Goal: Complete application form

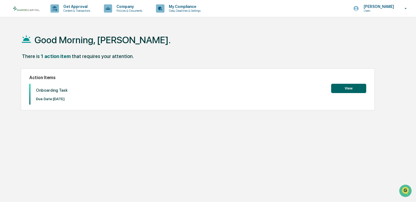
click at [343, 88] on button "View" at bounding box center [348, 88] width 35 height 9
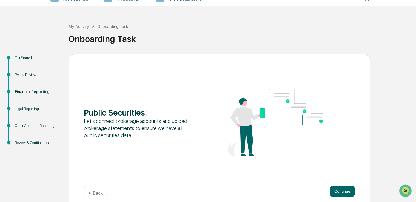
scroll to position [18, 0]
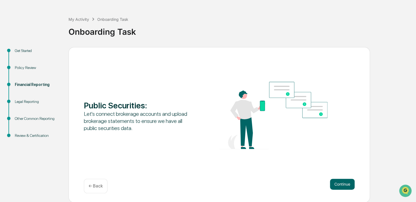
drag, startPoint x: 417, startPoint y: 199, endPoint x: 404, endPoint y: 64, distance: 135.3
click at [404, 64] on div "Get Started Policy Review Financial Reporting Legal Reporting Other Common Repo…" at bounding box center [208, 125] width 411 height 156
click at [343, 184] on button "Continue" at bounding box center [342, 184] width 25 height 11
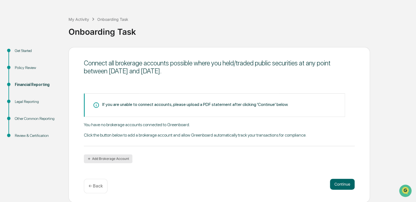
click at [104, 159] on button "Add Brokerage Account" at bounding box center [108, 159] width 49 height 9
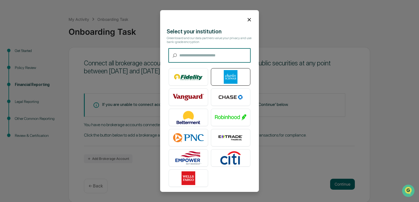
click at [231, 75] on img at bounding box center [230, 77] width 31 height 14
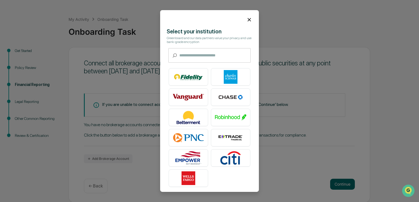
click at [246, 19] on icon at bounding box center [249, 20] width 6 height 6
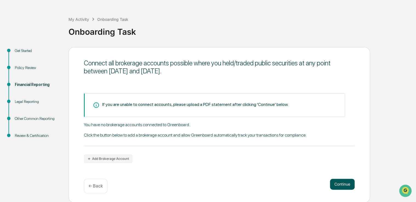
click at [341, 183] on button "Continue" at bounding box center [342, 184] width 25 height 11
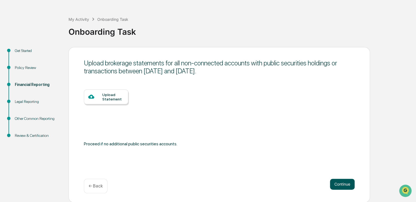
click at [341, 183] on button "Continue" at bounding box center [342, 184] width 25 height 11
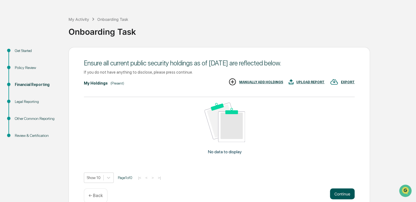
click at [340, 188] on div "Ensure all current public security holdings as of August 25, 2025 are reflected…" at bounding box center [220, 129] width 302 height 165
click at [109, 178] on body "Get Approval Content & Transactions Company Policies & Documents My Compliance …" at bounding box center [208, 97] width 416 height 231
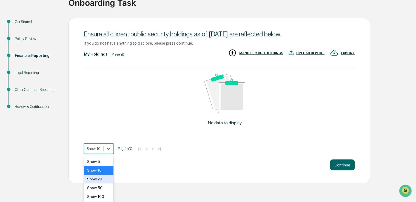
click at [100, 177] on div "Show 20" at bounding box center [99, 179] width 30 height 9
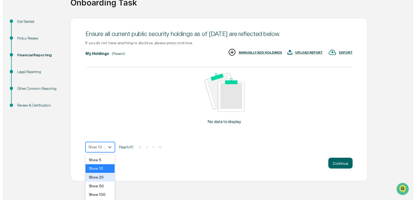
scroll to position [28, 0]
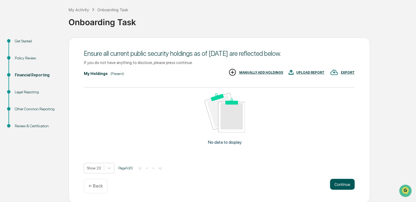
click at [344, 185] on button "Continue" at bounding box center [342, 184] width 25 height 11
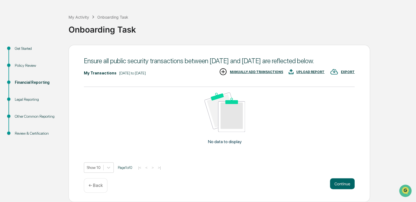
click at [95, 187] on p "← Back" at bounding box center [96, 185] width 14 height 5
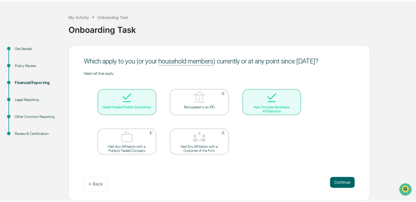
scroll to position [18, 0]
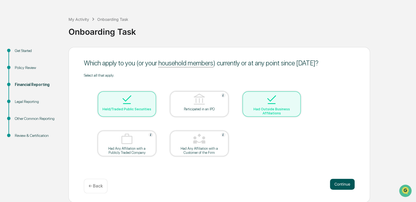
click at [337, 183] on button "Continue" at bounding box center [342, 184] width 25 height 11
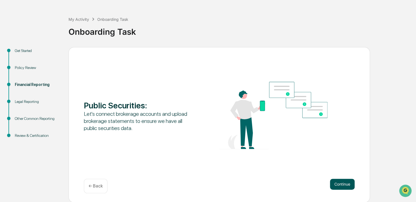
click at [338, 185] on button "Continue" at bounding box center [342, 184] width 25 height 11
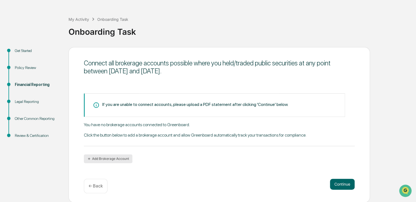
click at [111, 158] on button "Add Brokerage Account" at bounding box center [108, 159] width 49 height 9
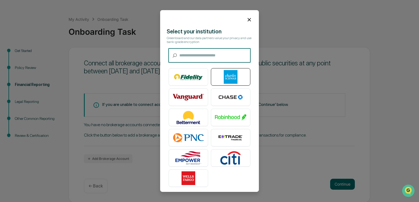
click at [225, 77] on img at bounding box center [230, 77] width 31 height 14
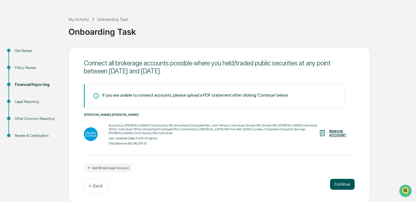
click at [345, 182] on button "Continue" at bounding box center [342, 184] width 25 height 11
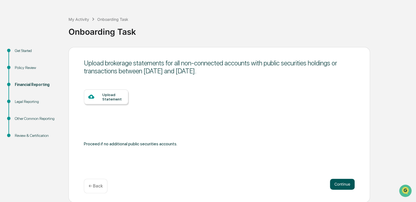
click at [337, 183] on button "Continue" at bounding box center [342, 184] width 25 height 11
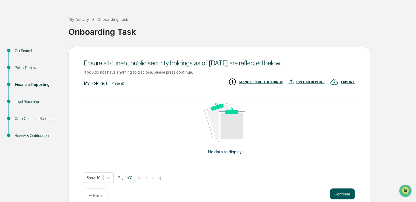
click at [343, 194] on button "Continue" at bounding box center [342, 194] width 25 height 11
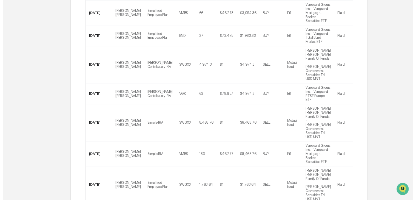
scroll to position [165, 0]
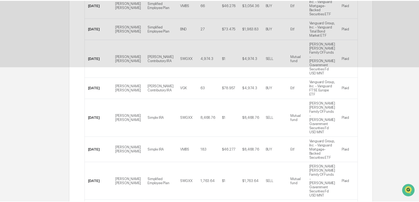
scroll to position [18, 0]
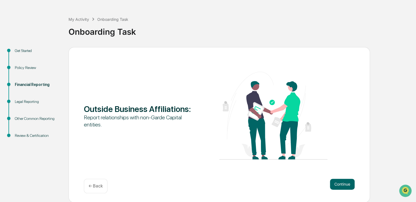
click at [342, 183] on button "Continue" at bounding box center [342, 184] width 25 height 11
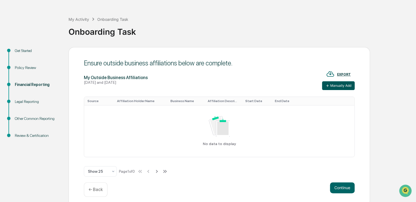
click at [335, 85] on button "Manually Add" at bounding box center [338, 85] width 33 height 9
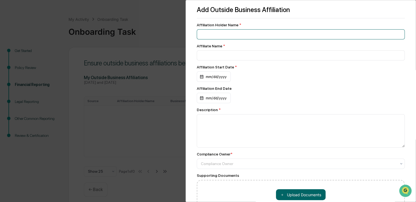
click at [211, 32] on input at bounding box center [301, 34] width 208 height 10
type input "**********"
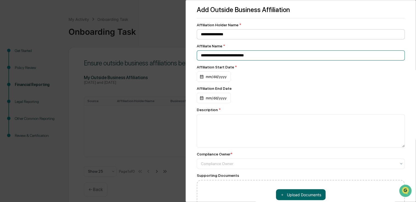
type input "**********"
click at [202, 77] on div "mm/dd/yyyy" at bounding box center [214, 77] width 34 height 10
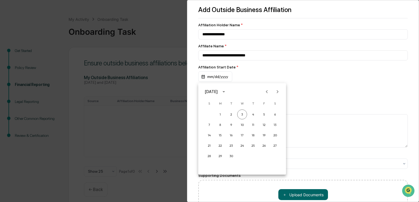
click at [256, 89] on div "September 2025" at bounding box center [242, 92] width 88 height 8
click at [212, 78] on div at bounding box center [209, 101] width 419 height 202
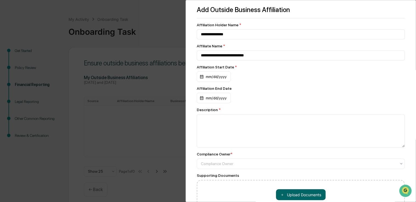
click at [212, 78] on div "mm/dd/yyyy" at bounding box center [214, 77] width 34 height 10
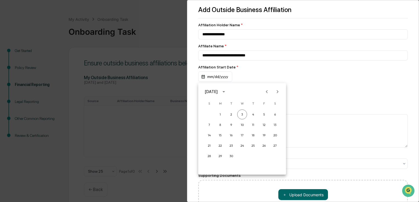
click at [227, 91] on icon "calendar view is open, switch to year view" at bounding box center [224, 92] width 6 height 6
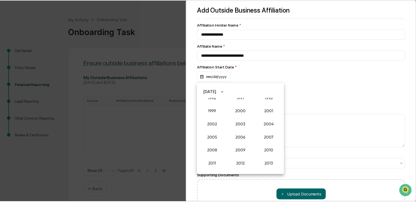
scroll to position [420, 0]
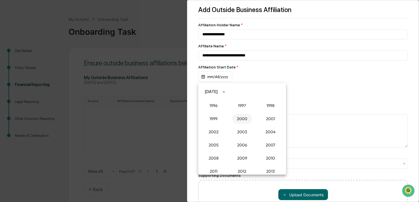
click at [239, 121] on button "2000" at bounding box center [242, 119] width 20 height 10
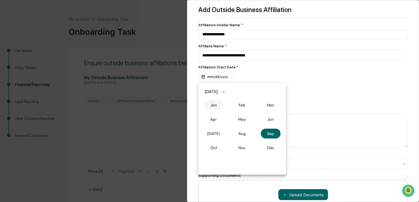
click at [214, 106] on button "Jan" at bounding box center [214, 105] width 20 height 10
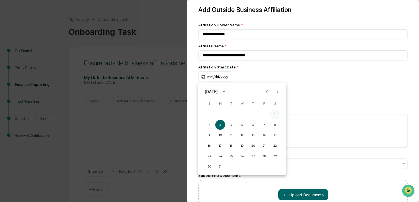
click at [275, 114] on button "1" at bounding box center [275, 115] width 10 height 10
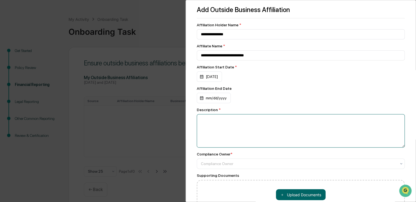
click at [205, 122] on textarea at bounding box center [301, 130] width 208 height 33
click at [205, 121] on textarea "**********" at bounding box center [299, 130] width 205 height 33
type textarea "**********"
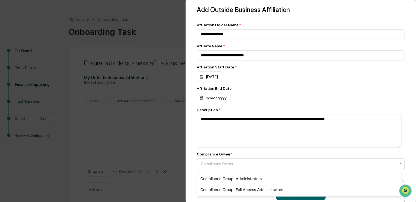
click at [399, 166] on icon at bounding box center [401, 164] width 4 height 4
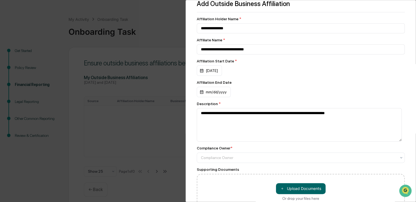
scroll to position [0, 0]
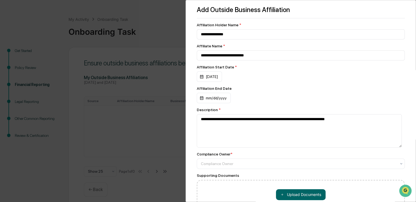
click at [57, 36] on div "**********" at bounding box center [208, 101] width 416 height 202
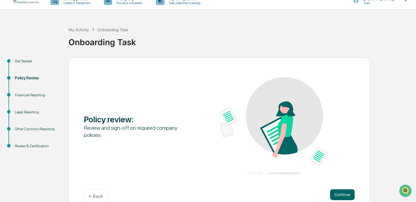
scroll to position [18, 0]
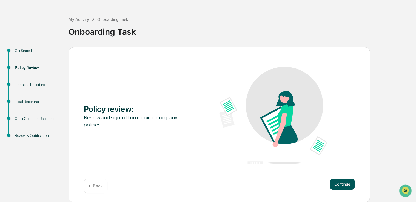
click at [340, 184] on button "Continue" at bounding box center [342, 184] width 25 height 11
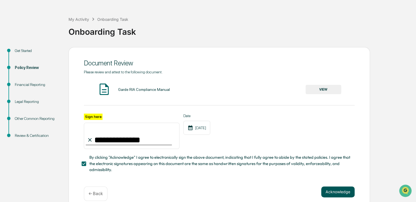
click at [339, 191] on button "Acknowledge" at bounding box center [337, 192] width 33 height 11
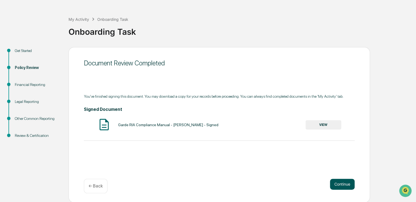
click at [342, 186] on button "Continue" at bounding box center [342, 184] width 25 height 11
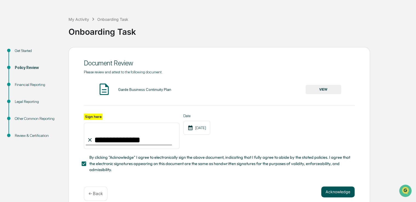
click at [340, 193] on button "Acknowledge" at bounding box center [337, 192] width 33 height 11
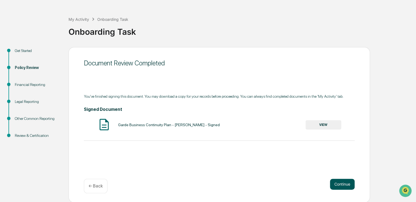
click at [343, 185] on button "Continue" at bounding box center [342, 184] width 25 height 11
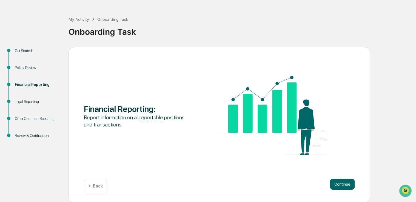
click at [343, 185] on button "Continue" at bounding box center [342, 184] width 25 height 11
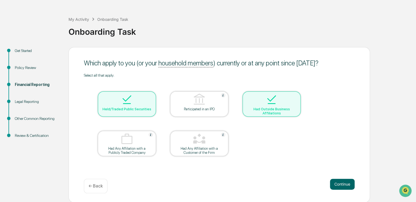
drag, startPoint x: 272, startPoint y: 100, endPoint x: 140, endPoint y: 108, distance: 132.2
click at [140, 108] on div "Held/Traded Public Securities" at bounding box center [126, 109] width 49 height 4
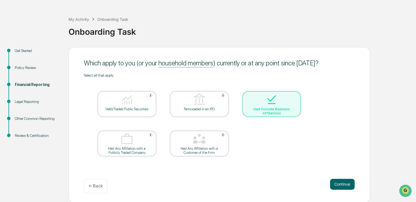
click at [139, 105] on div at bounding box center [127, 100] width 55 height 14
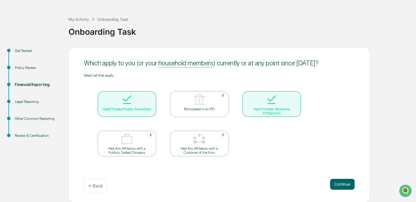
click at [271, 101] on img at bounding box center [271, 99] width 13 height 13
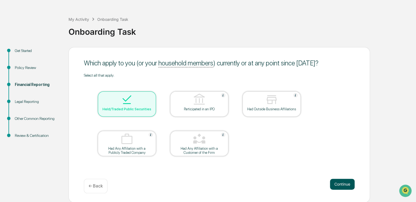
click at [343, 185] on button "Continue" at bounding box center [342, 184] width 25 height 11
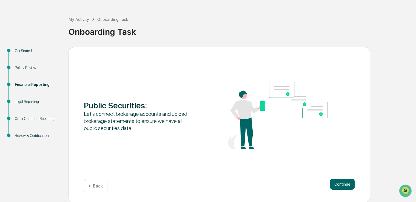
click at [343, 185] on button "Continue" at bounding box center [342, 184] width 25 height 11
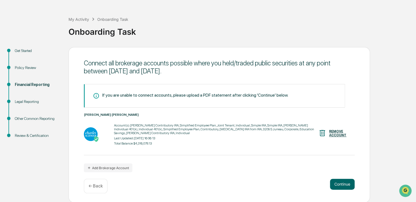
click at [343, 185] on button "Continue" at bounding box center [342, 184] width 25 height 11
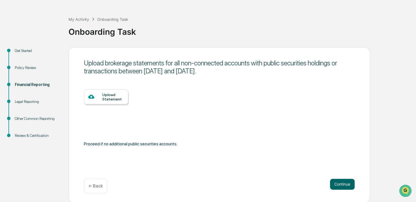
click at [343, 185] on button "Continue" at bounding box center [342, 184] width 25 height 11
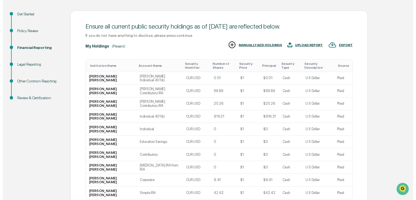
scroll to position [57, 0]
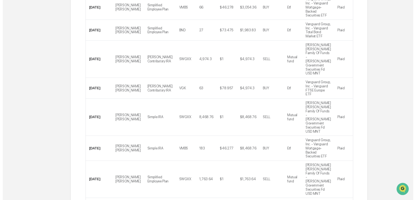
scroll to position [165, 0]
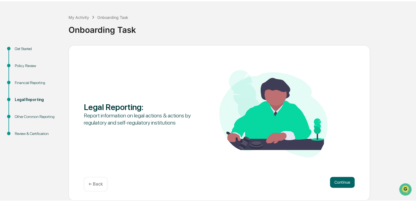
scroll to position [18, 0]
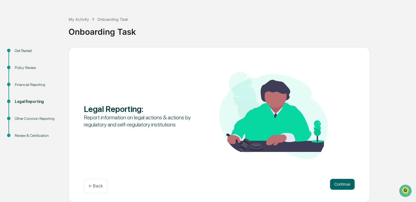
click at [343, 184] on button "Continue" at bounding box center [342, 184] width 25 height 11
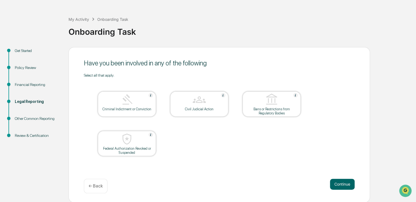
click at [343, 184] on button "Continue" at bounding box center [342, 184] width 25 height 11
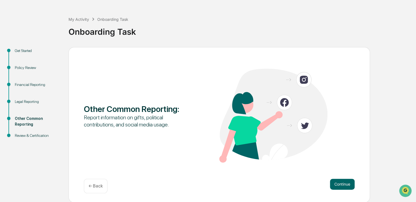
click at [343, 184] on button "Continue" at bounding box center [342, 184] width 25 height 11
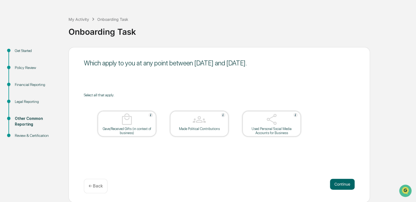
click at [343, 184] on button "Continue" at bounding box center [342, 184] width 25 height 11
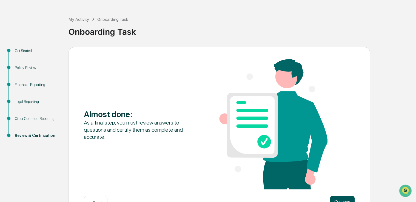
click at [343, 199] on button "Continue" at bounding box center [342, 201] width 25 height 11
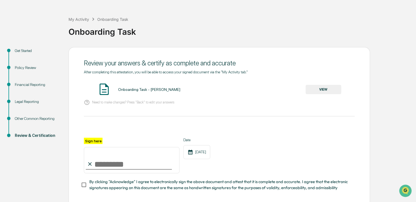
click at [109, 166] on input "Sign here" at bounding box center [132, 160] width 96 height 26
type input "**********"
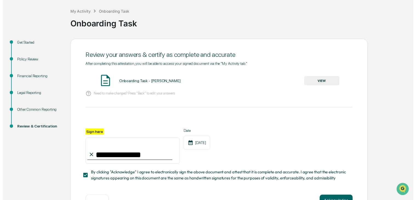
scroll to position [46, 0]
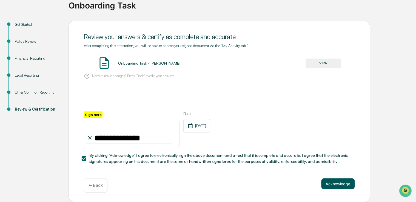
click at [334, 181] on button "Acknowledge" at bounding box center [337, 184] width 33 height 11
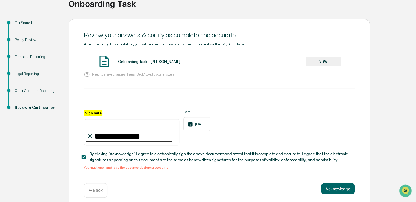
click at [325, 61] on button "VIEW" at bounding box center [324, 61] width 36 height 9
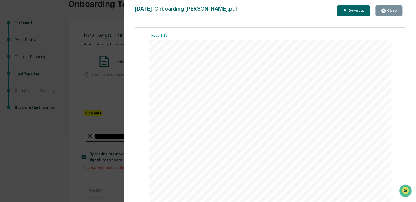
click at [355, 10] on div "Download" at bounding box center [356, 11] width 17 height 4
click at [391, 10] on div "Close" at bounding box center [392, 11] width 11 height 4
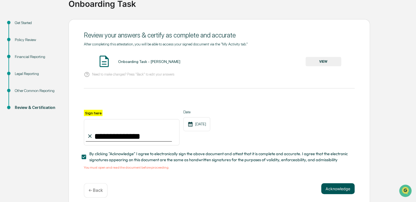
click at [334, 191] on button "Acknowledge" at bounding box center [337, 189] width 33 height 11
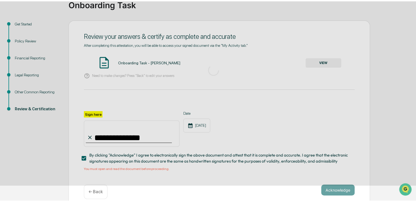
scroll to position [18, 0]
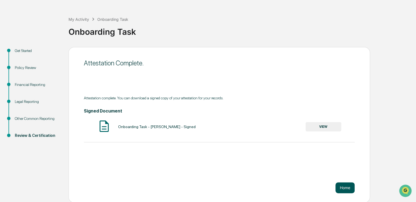
click at [347, 187] on button "Home" at bounding box center [345, 188] width 19 height 11
